Goal: Information Seeking & Learning: Find specific fact

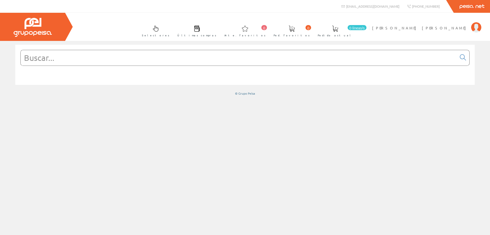
click at [68, 60] on input "text" at bounding box center [239, 57] width 436 height 15
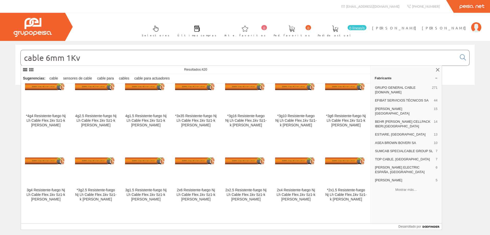
scroll to position [2656, 0]
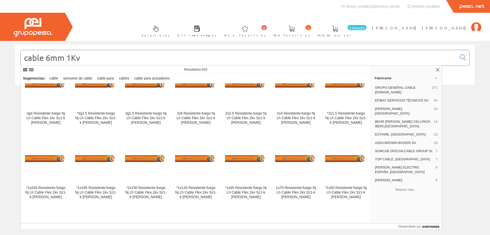
click at [47, 57] on input "cable 6mm 1Kv" at bounding box center [239, 57] width 436 height 15
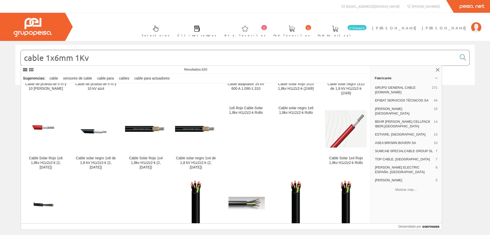
scroll to position [485, 0]
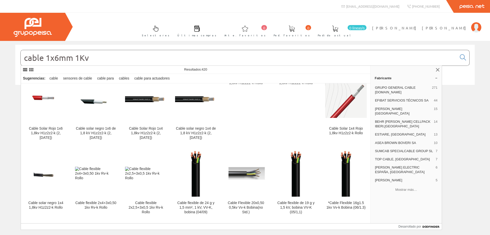
click at [89, 59] on input "cable 1x6mm 1Kv" at bounding box center [239, 57] width 436 height 15
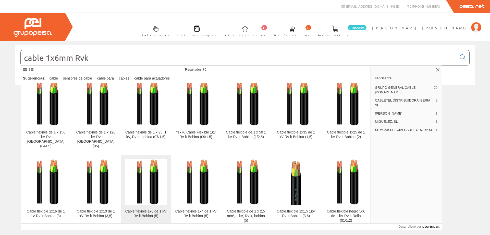
scroll to position [434, 0]
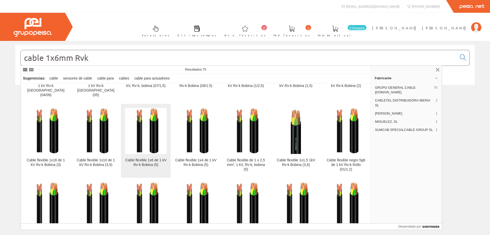
type input "cable 1x6mm Rvk"
click at [146, 109] on img at bounding box center [146, 131] width 34 height 46
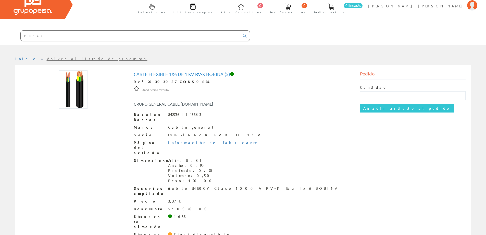
scroll to position [31, 0]
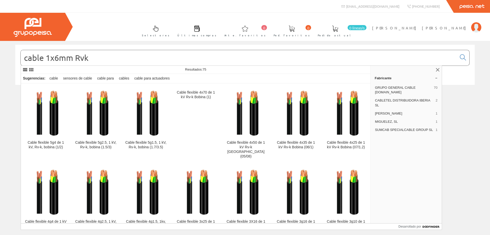
scroll to position [77, 0]
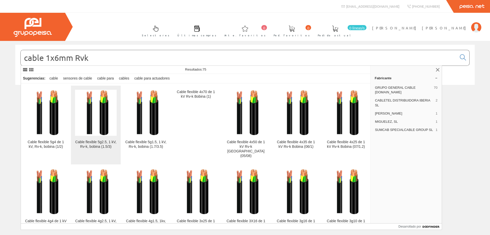
click at [103, 106] on img at bounding box center [96, 113] width 34 height 46
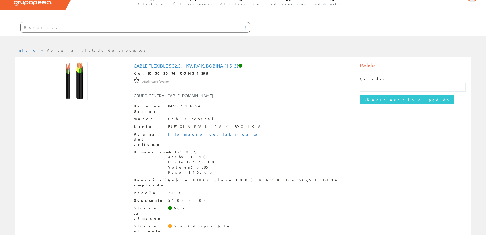
scroll to position [31, 0]
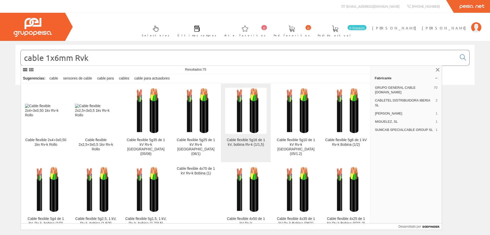
scroll to position [153, 0]
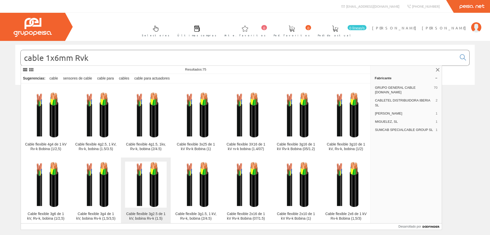
click at [142, 162] on img at bounding box center [146, 184] width 34 height 46
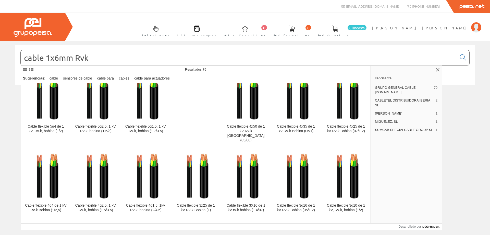
scroll to position [179, 0]
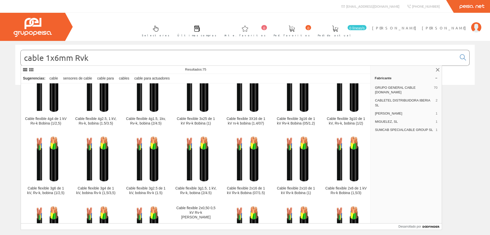
click at [254, 154] on img at bounding box center [246, 159] width 34 height 46
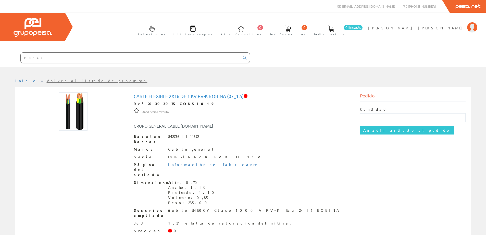
drag, startPoint x: 0, startPoint y: 0, endPoint x: 254, endPoint y: 154, distance: 297.6
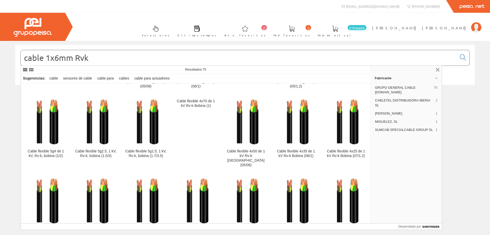
scroll to position [128, 0]
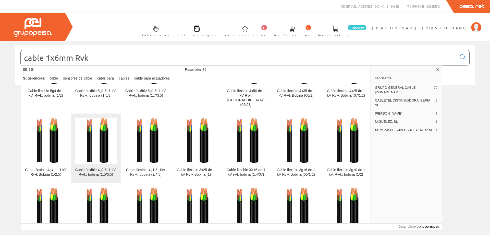
click at [99, 137] on img at bounding box center [96, 140] width 34 height 46
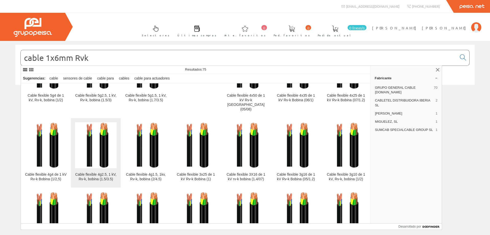
scroll to position [102, 0]
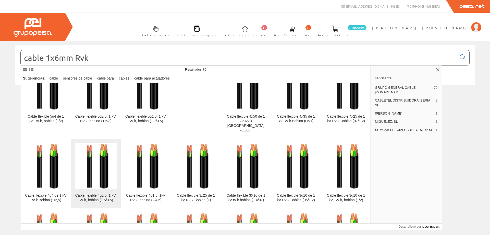
click at [101, 143] on img at bounding box center [96, 166] width 34 height 46
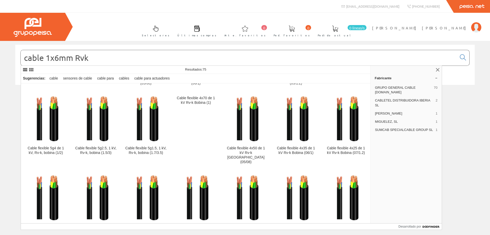
scroll to position [45, 0]
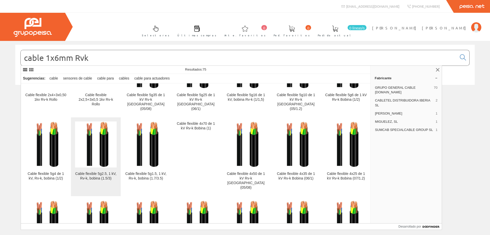
click at [97, 137] on img at bounding box center [96, 144] width 34 height 46
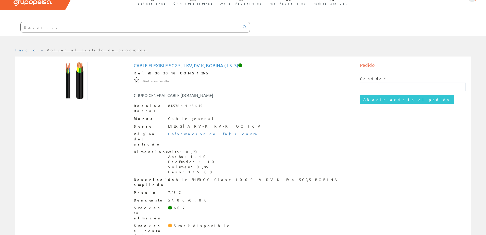
scroll to position [5, 0]
